Goal: Navigation & Orientation: Understand site structure

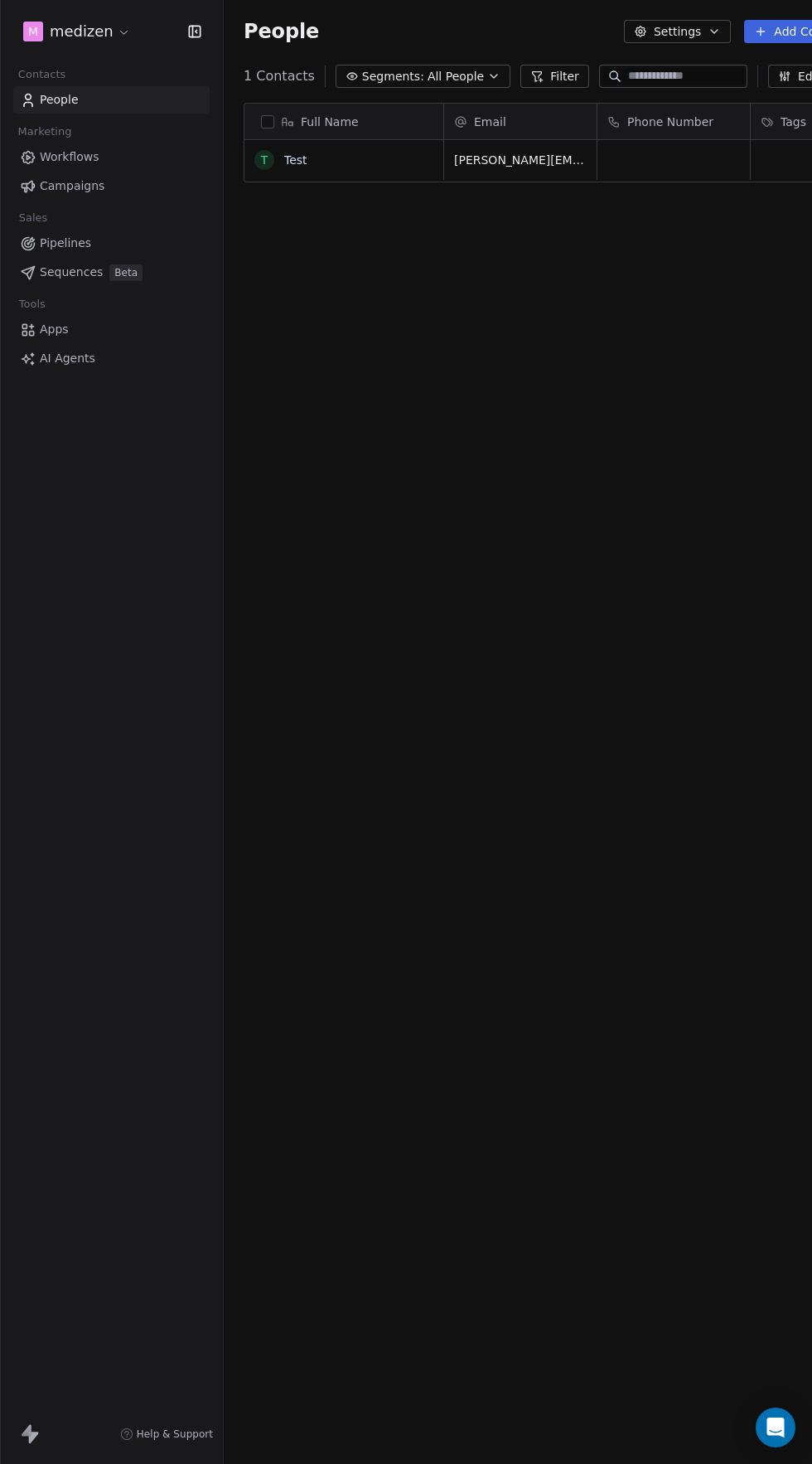
scroll to position [1400, 676]
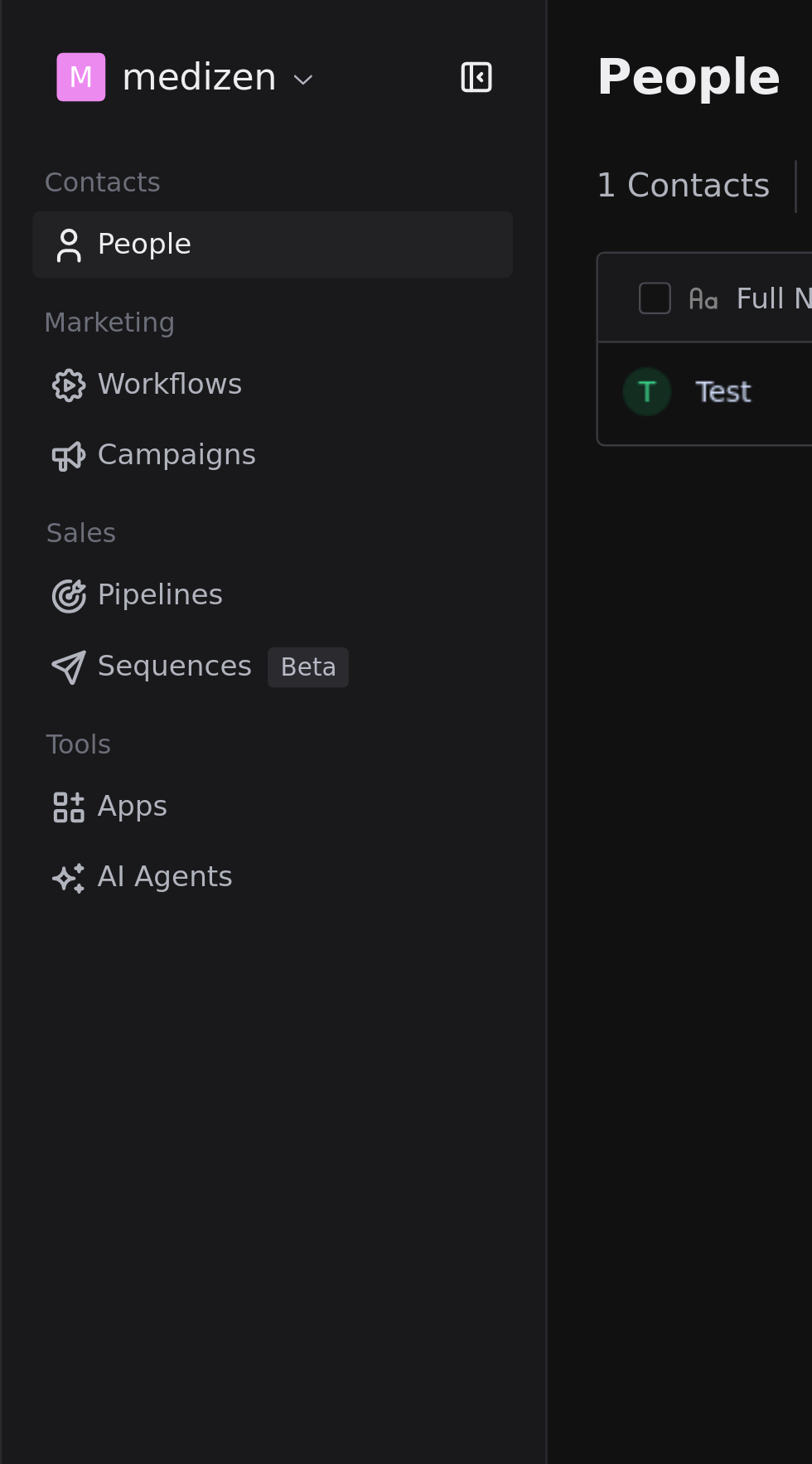
click at [58, 358] on span "AI Agents" at bounding box center [67, 358] width 55 height 17
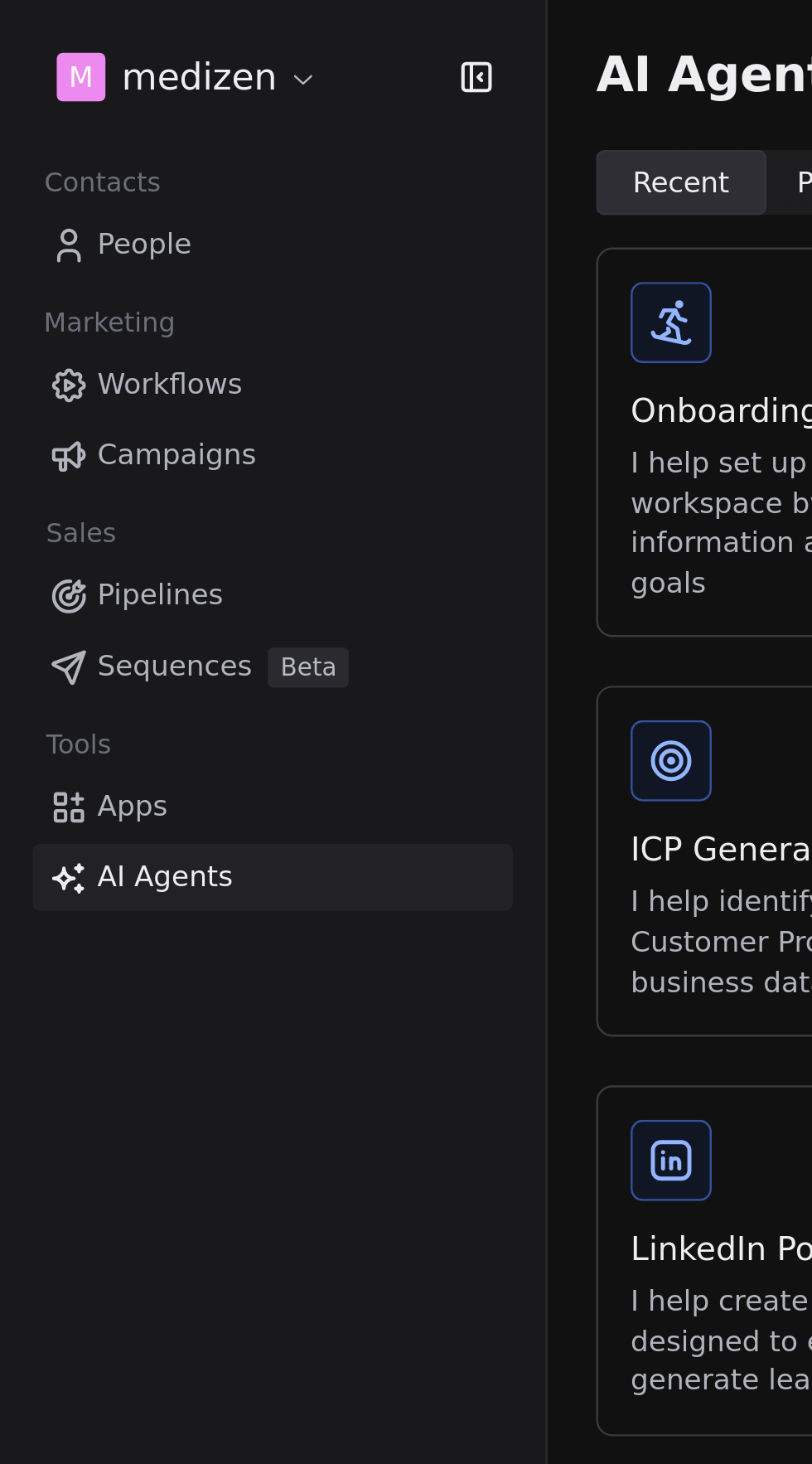
click at [66, 267] on span "Sequences" at bounding box center [71, 272] width 63 height 17
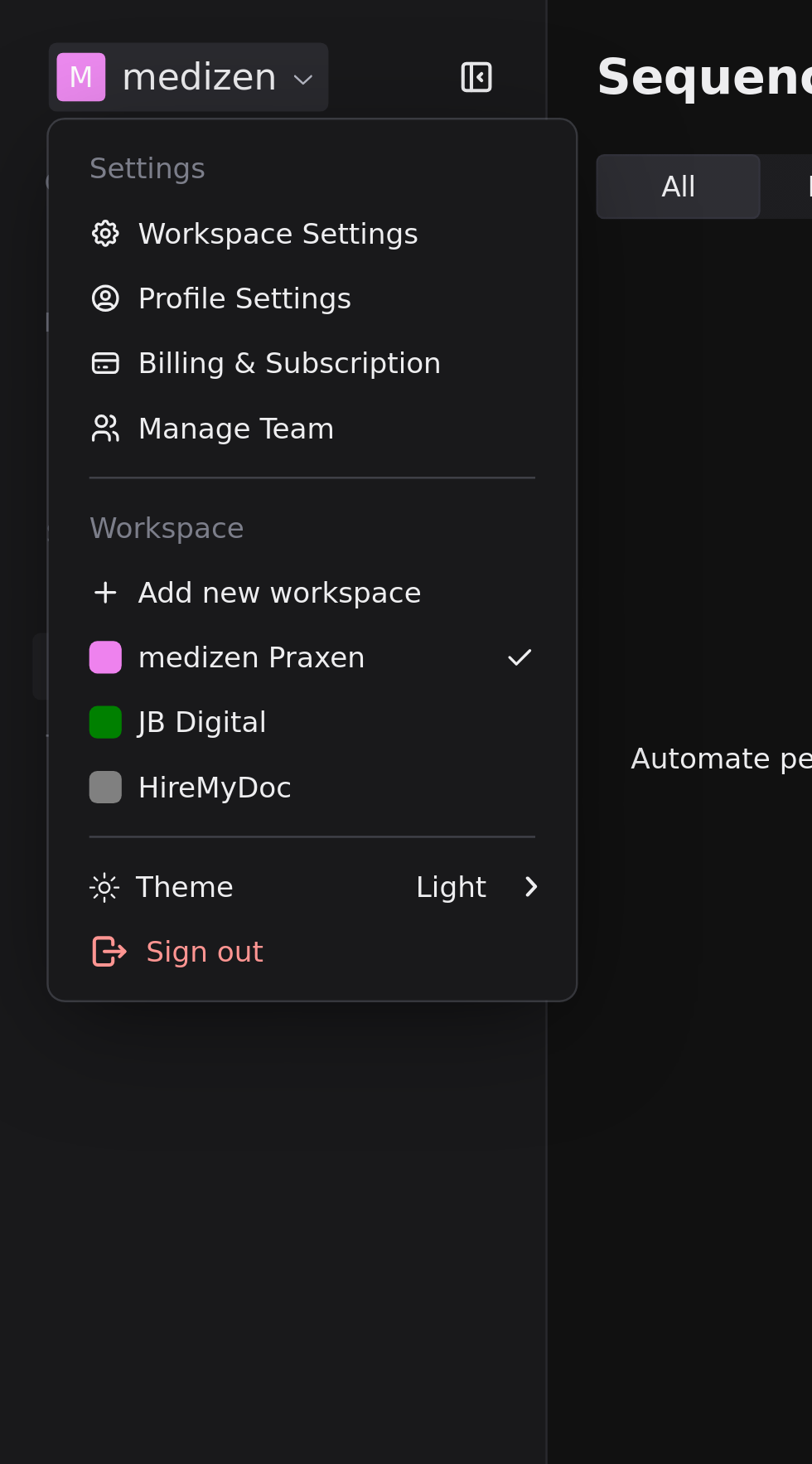
click at [87, 29] on html "m medizen Contacts People Marketing Workflows Campaigns Sales Pipelines Sequenc…" at bounding box center [406, 732] width 812 height 1464
click at [79, 91] on link "Workspace Settings" at bounding box center [128, 95] width 203 height 27
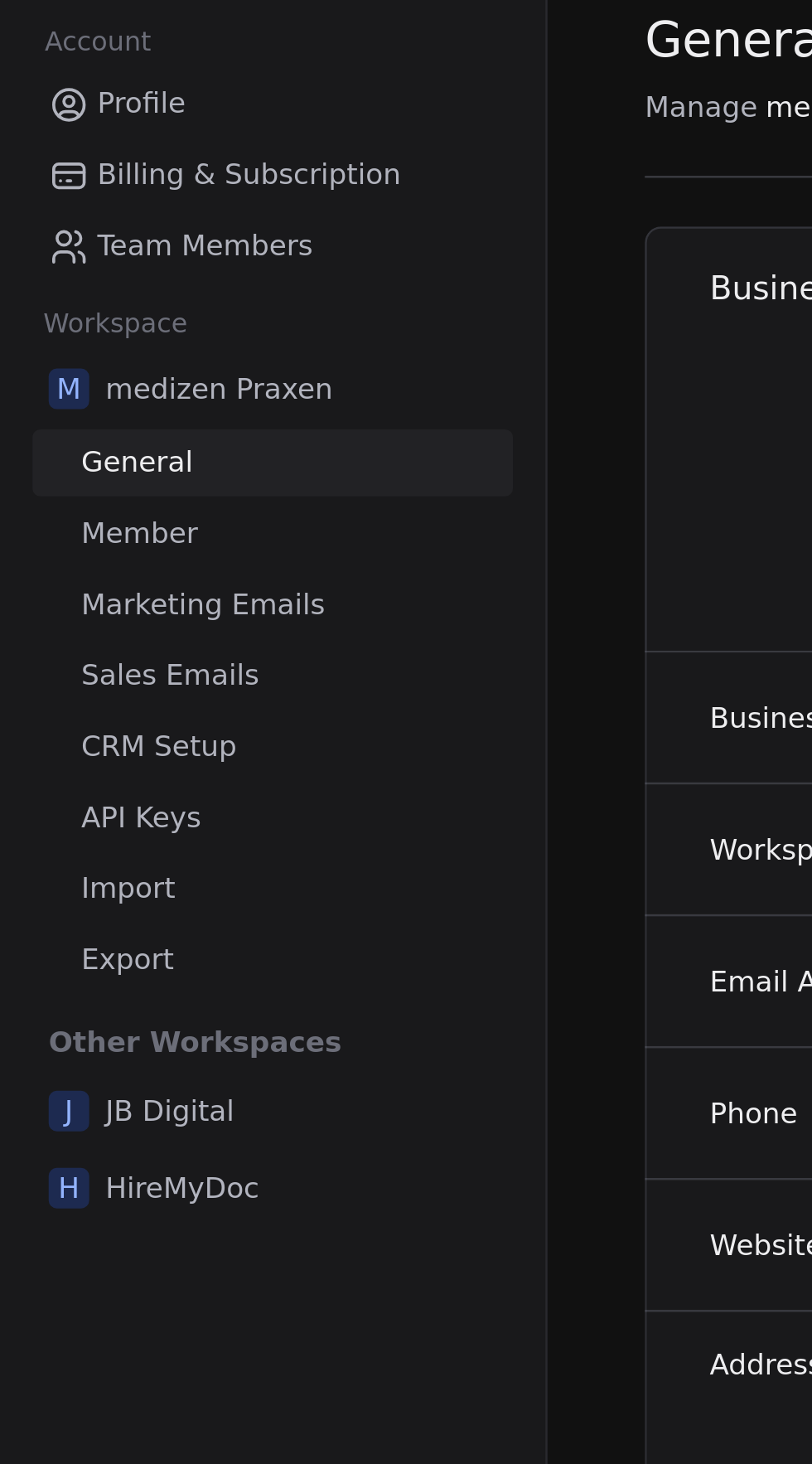
click at [58, 351] on span "CRM Setup" at bounding box center [64, 355] width 64 height 17
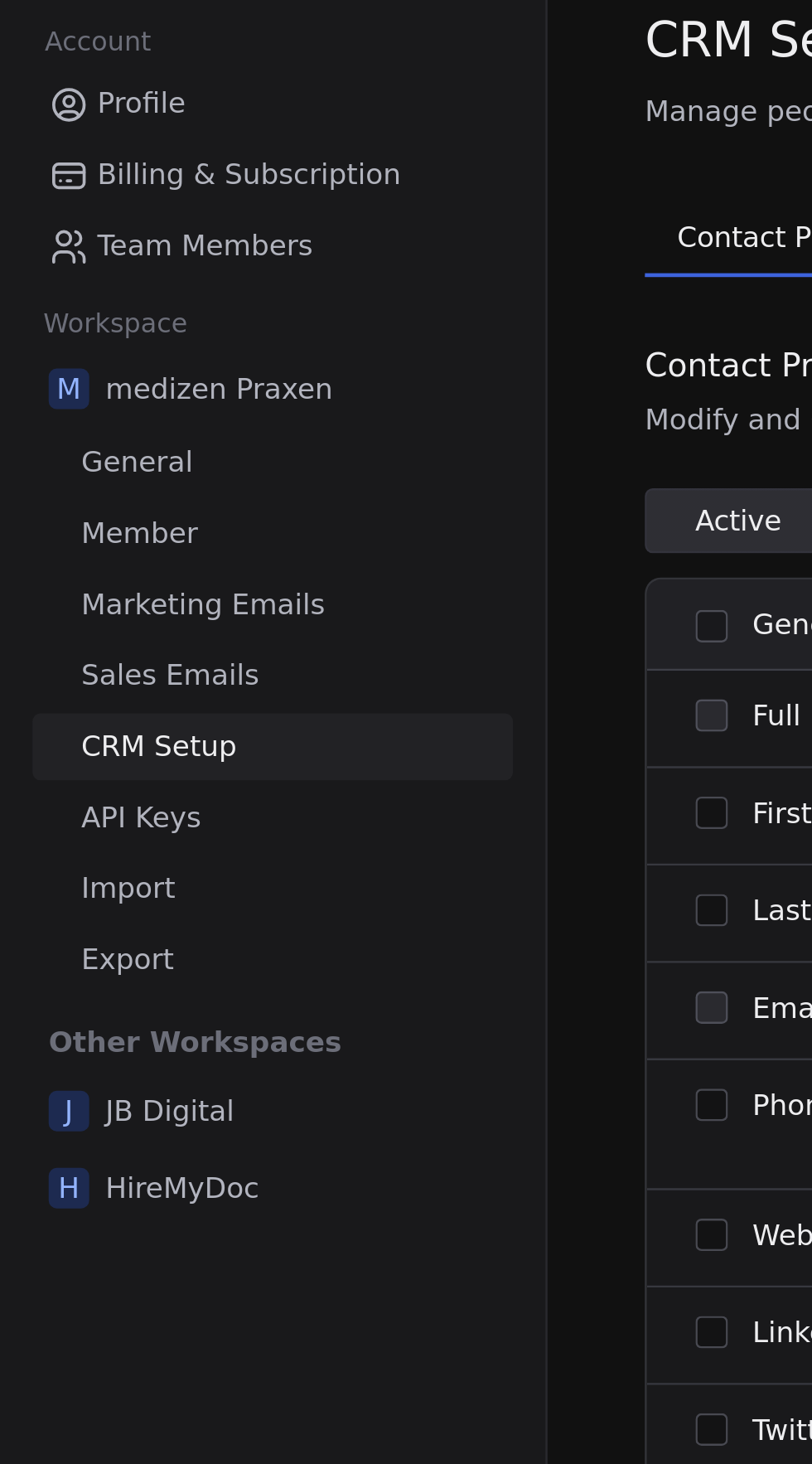
click at [41, 320] on span "Sales Emails" at bounding box center [69, 327] width 73 height 17
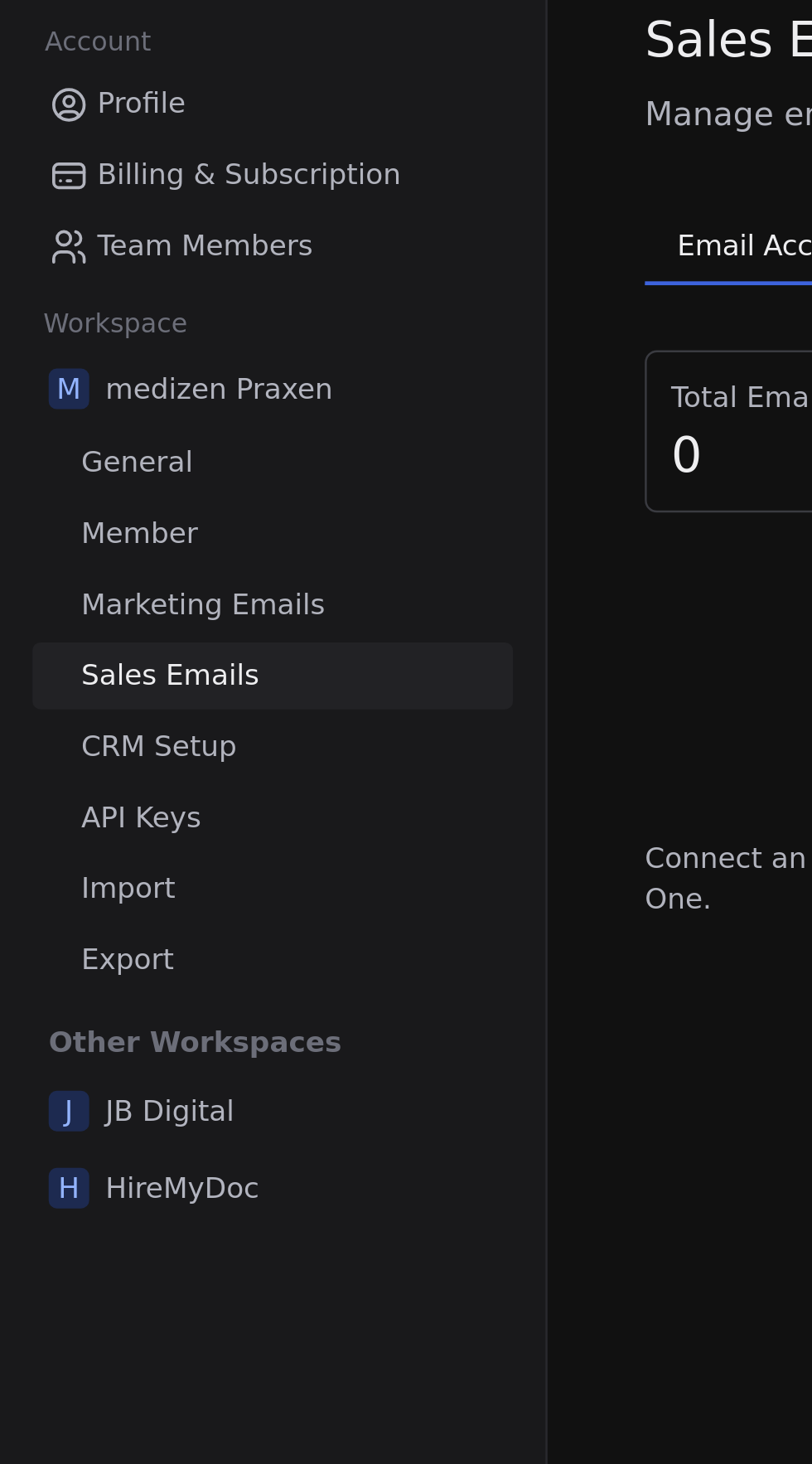
click at [55, 299] on span "Marketing Emails" at bounding box center [83, 297] width 99 height 17
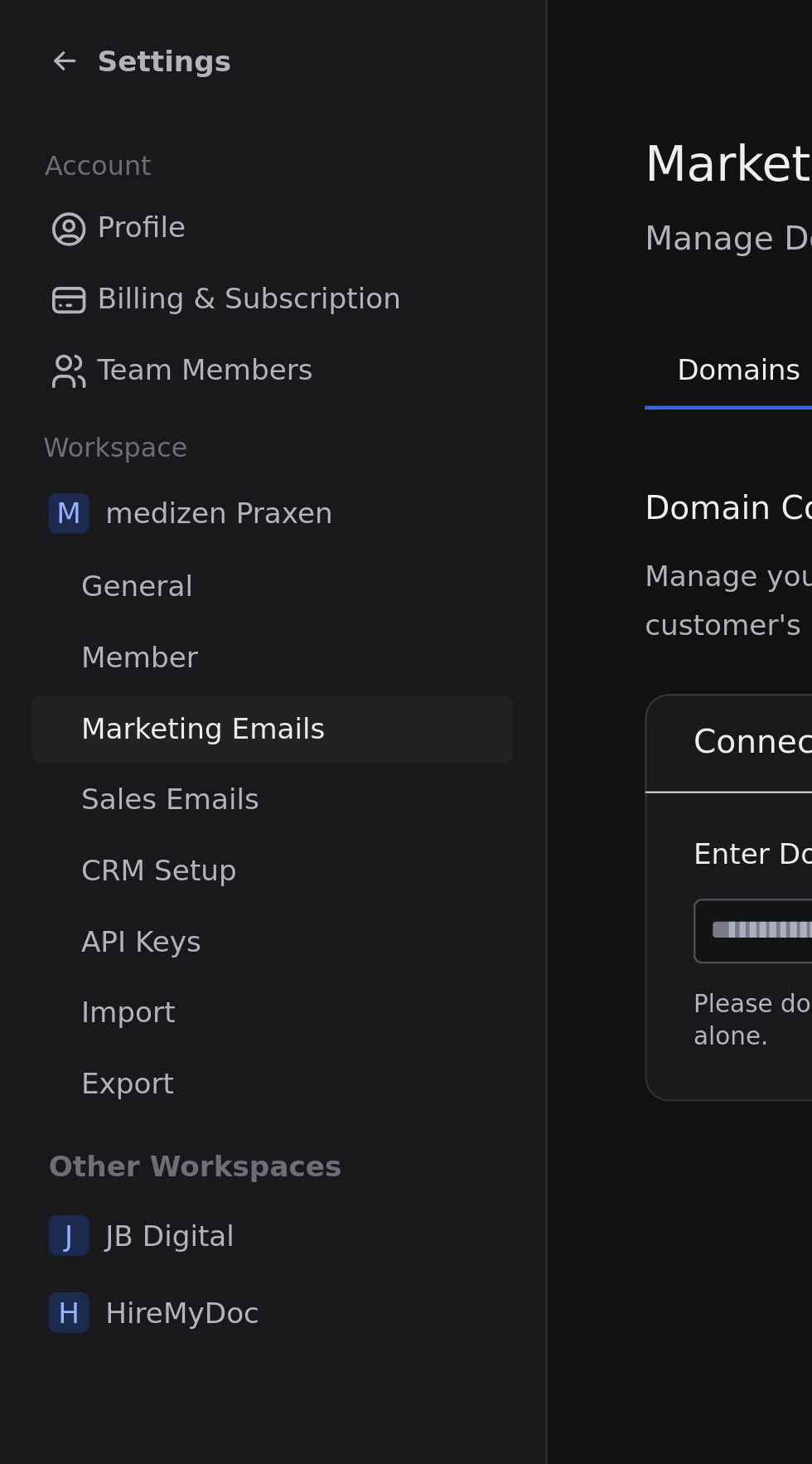
click at [54, 269] on span "Member" at bounding box center [57, 269] width 48 height 17
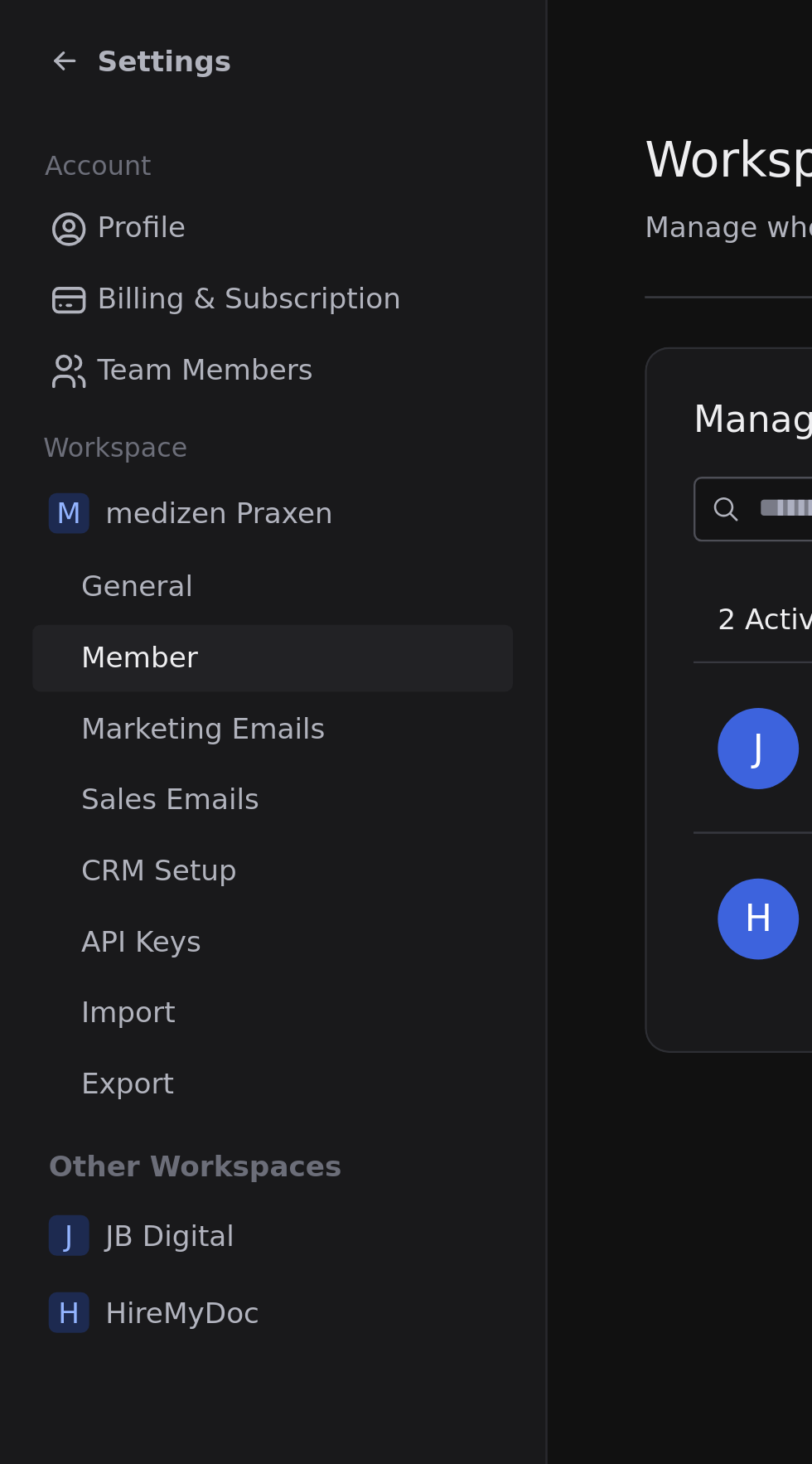
click at [49, 245] on span "General" at bounding box center [56, 239] width 46 height 17
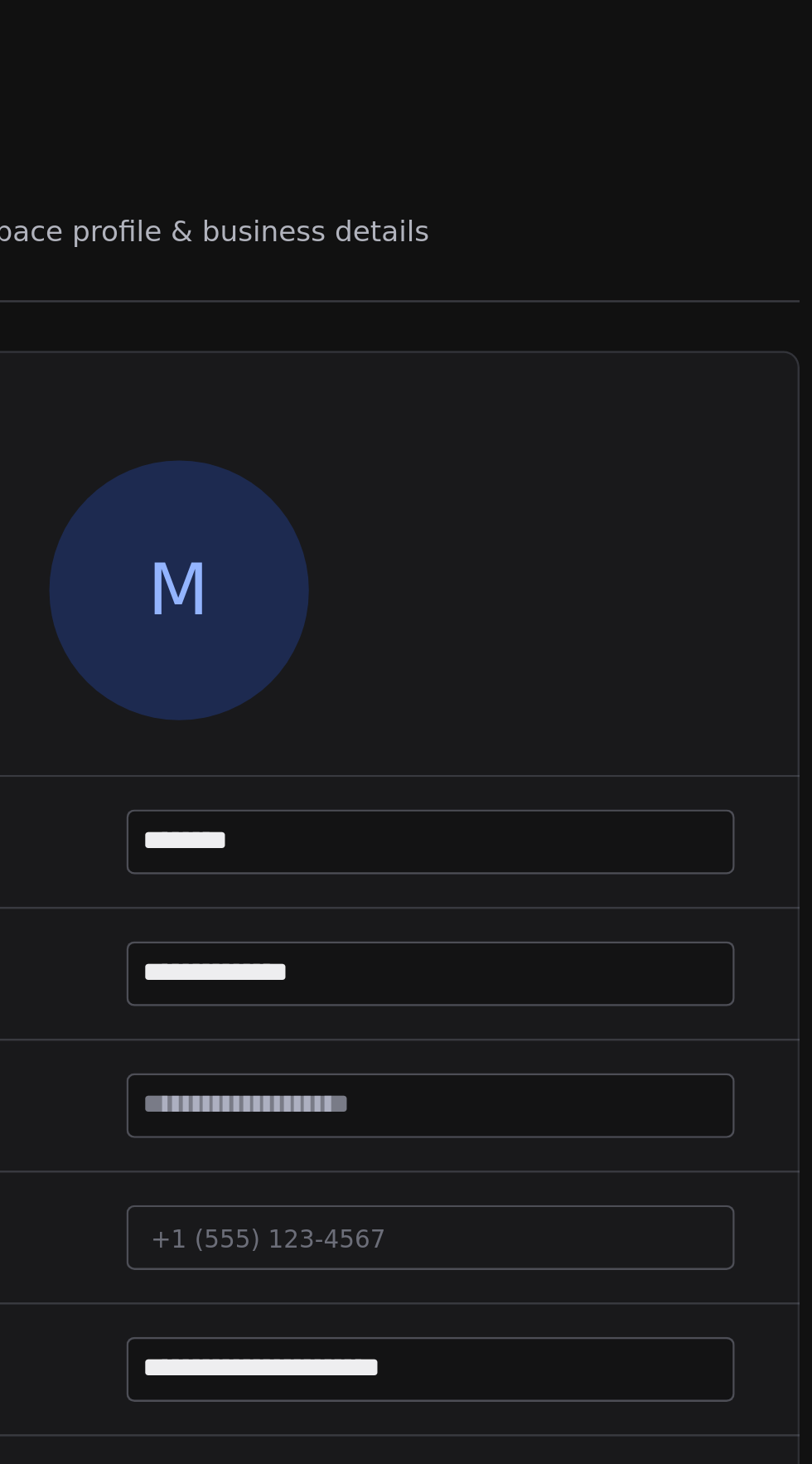
scroll to position [38, 0]
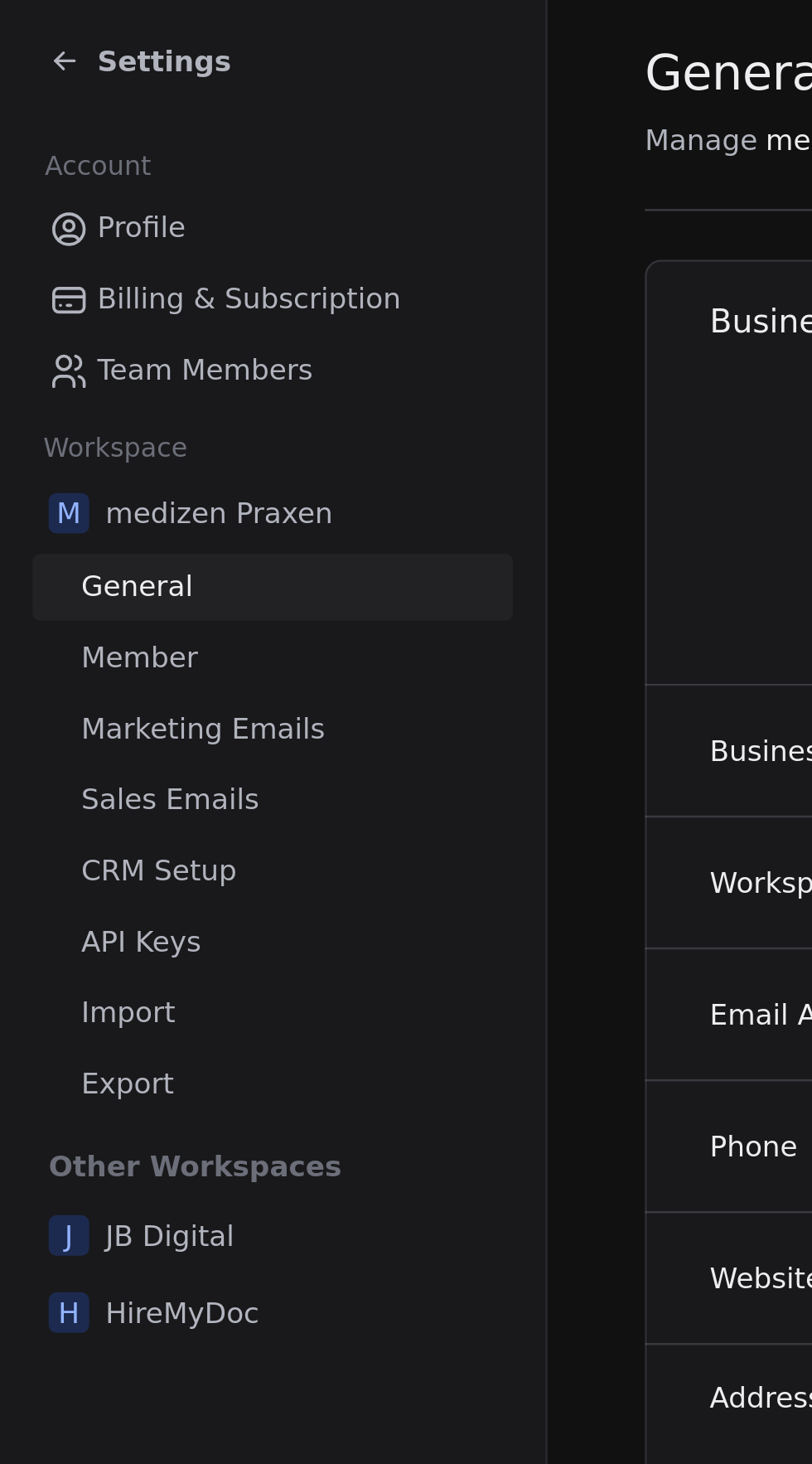
click at [45, 99] on span "Profile" at bounding box center [58, 93] width 37 height 17
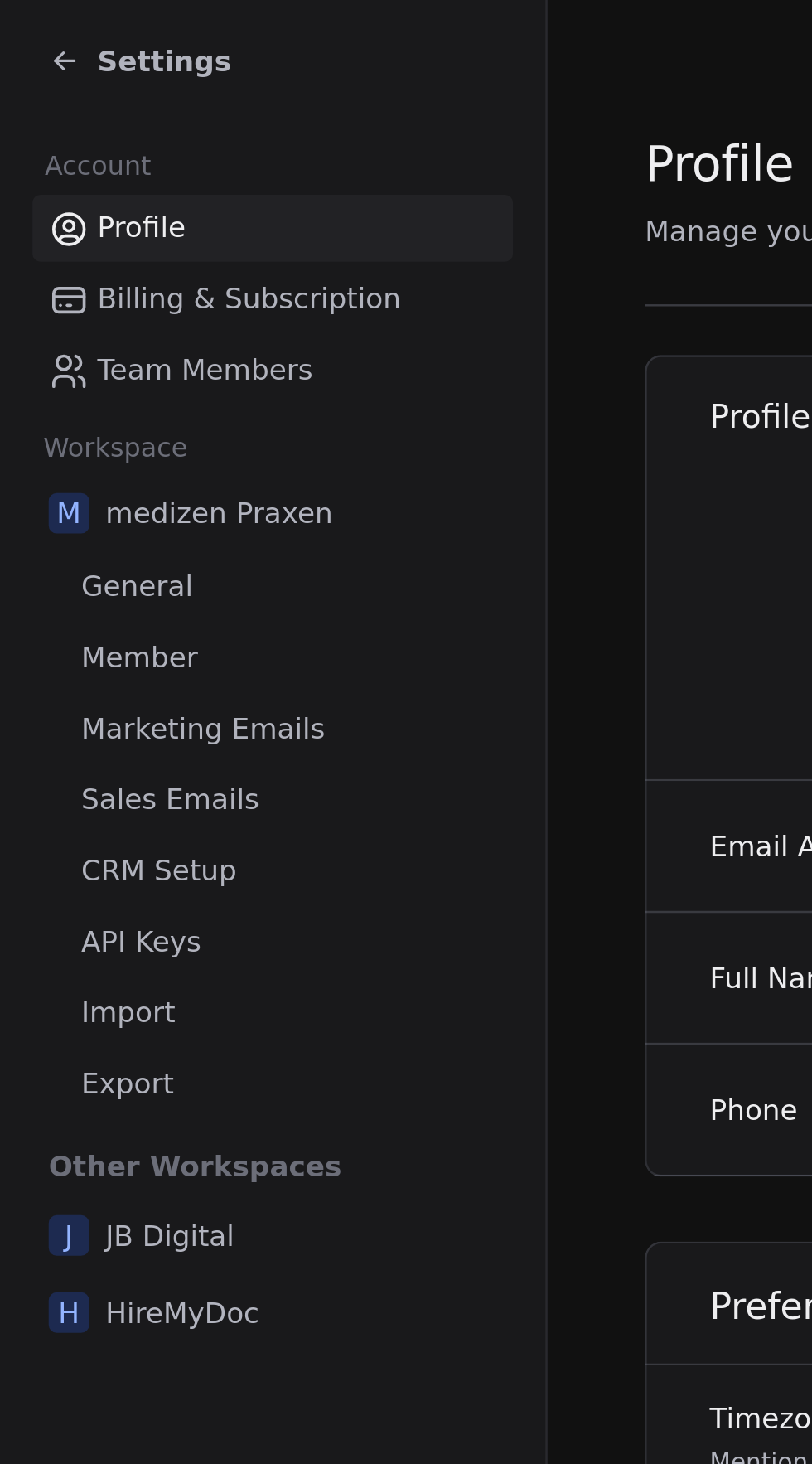
click at [9, 37] on div "Settings" at bounding box center [111, 25] width 223 height 50
click at [23, 26] on icon at bounding box center [24, 27] width 4 height 4
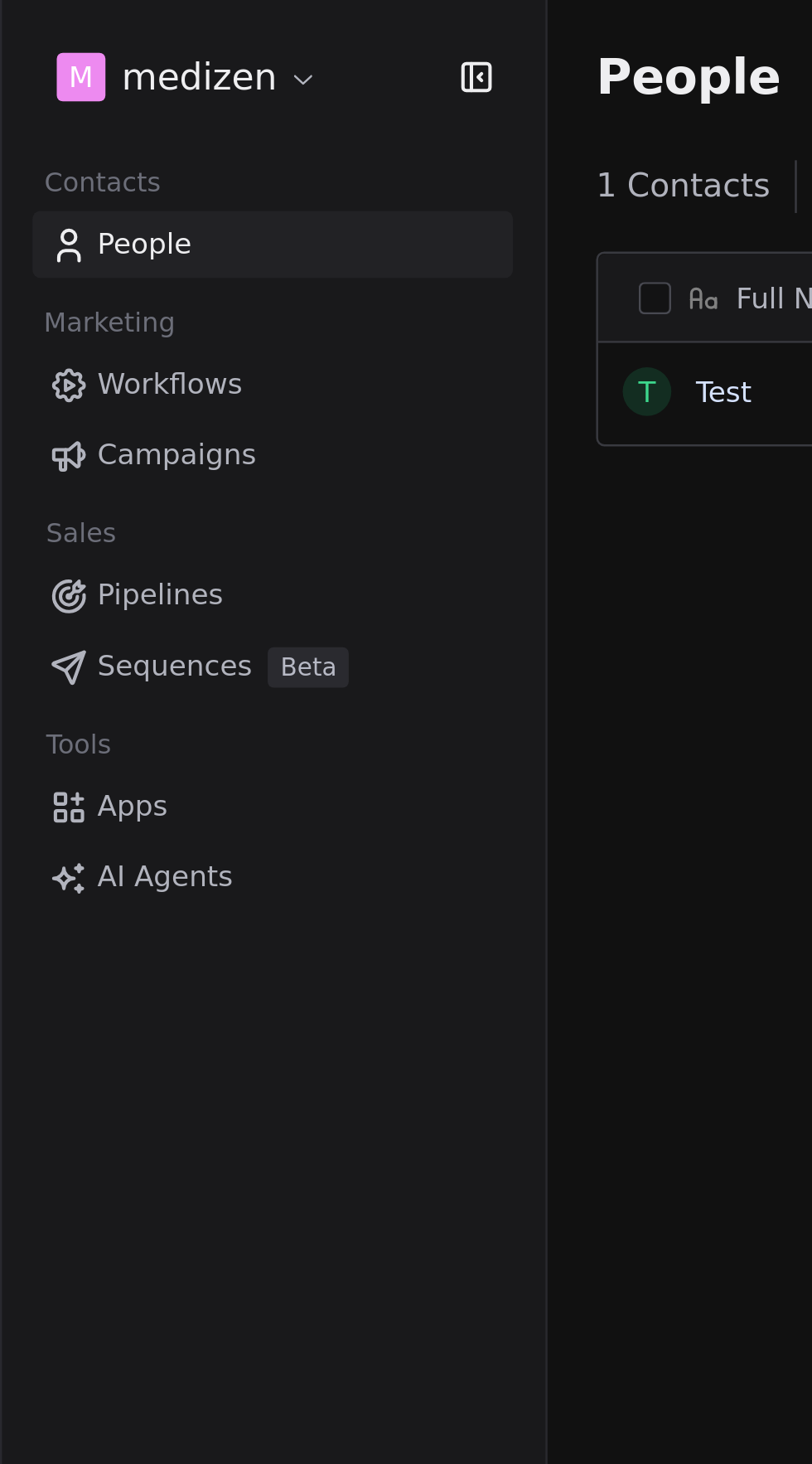
scroll to position [1400, 676]
